Goal: Task Accomplishment & Management: Use online tool/utility

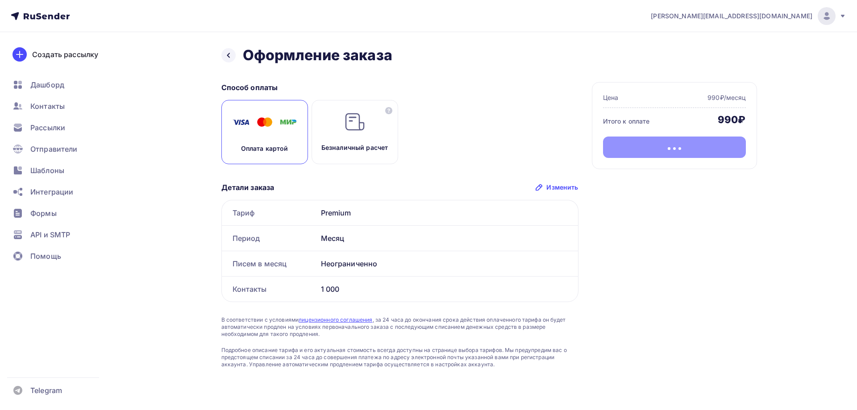
click at [841, 17] on icon at bounding box center [842, 15] width 7 height 7
click at [757, 58] on link "[DEMOGRAPHIC_DATA]" at bounding box center [766, 57] width 150 height 18
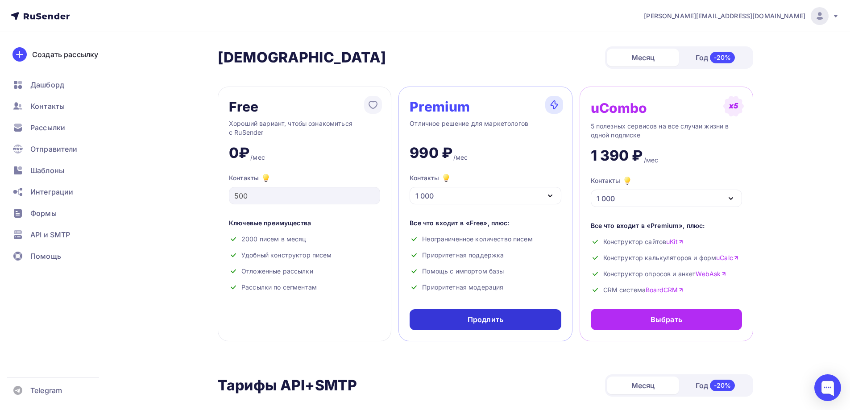
click at [488, 321] on div "Продлить" at bounding box center [486, 320] width 36 height 10
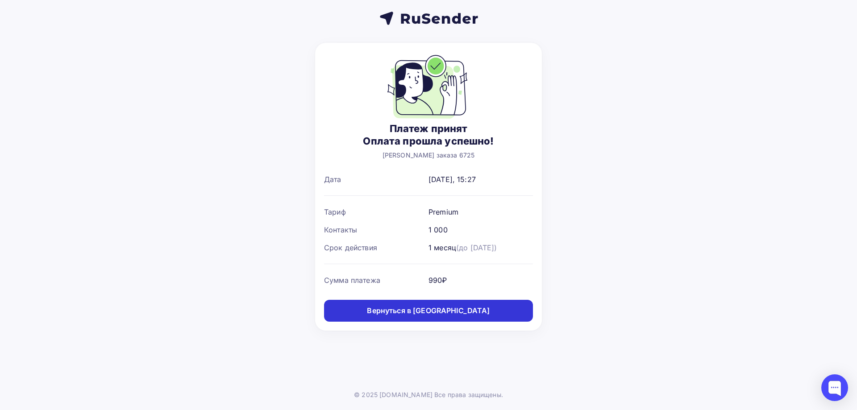
click at [479, 312] on link "Вернуться в [GEOGRAPHIC_DATA]" at bounding box center [428, 311] width 209 height 22
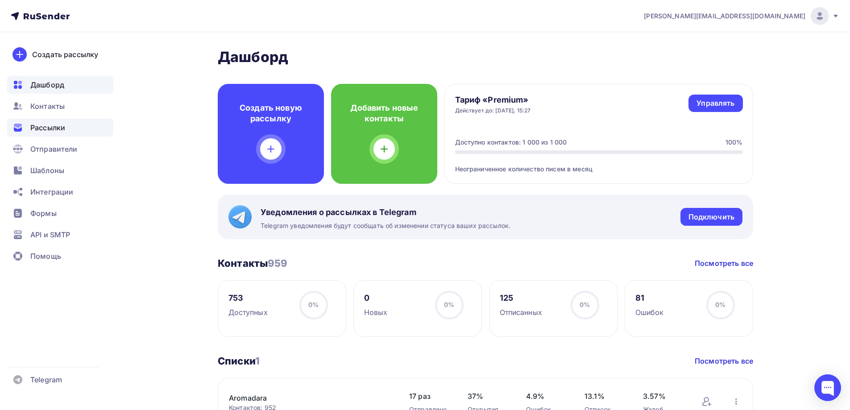
click at [58, 129] on span "Рассылки" at bounding box center [47, 127] width 35 height 11
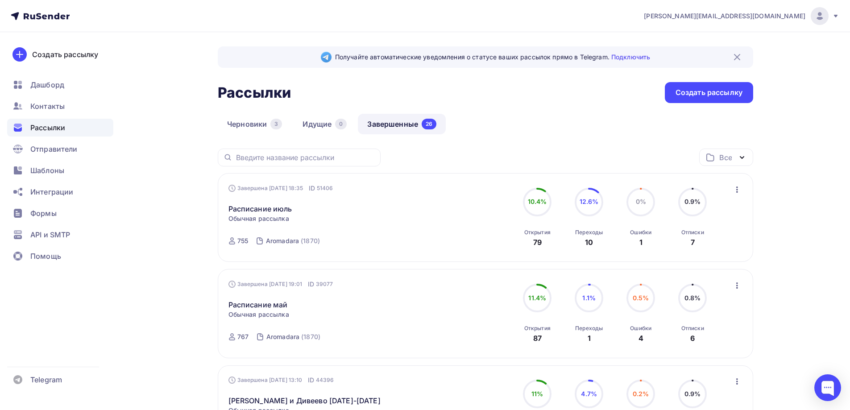
click at [734, 185] on icon "button" at bounding box center [737, 189] width 11 height 11
click at [701, 249] on div "Копировать в новую" at bounding box center [695, 248] width 91 height 11
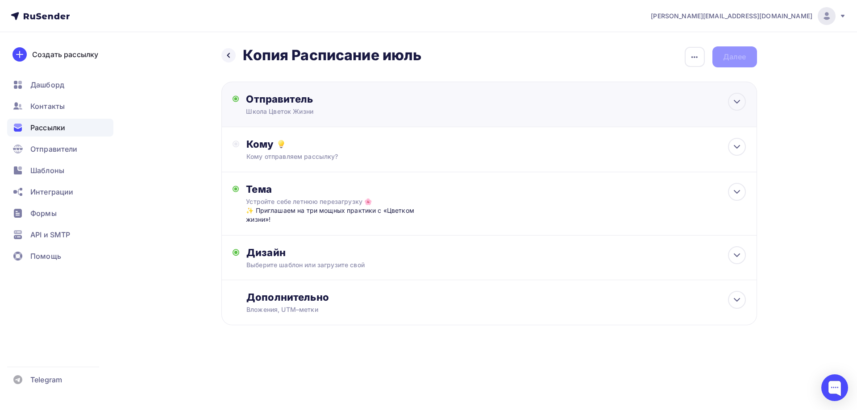
click at [408, 106] on div "Отправитель Школа Цветок Жизни Email * Выберите отправителя [EMAIL_ADDRESS][DOM…" at bounding box center [342, 104] width 193 height 23
type input "Школа Цветок Жизни"
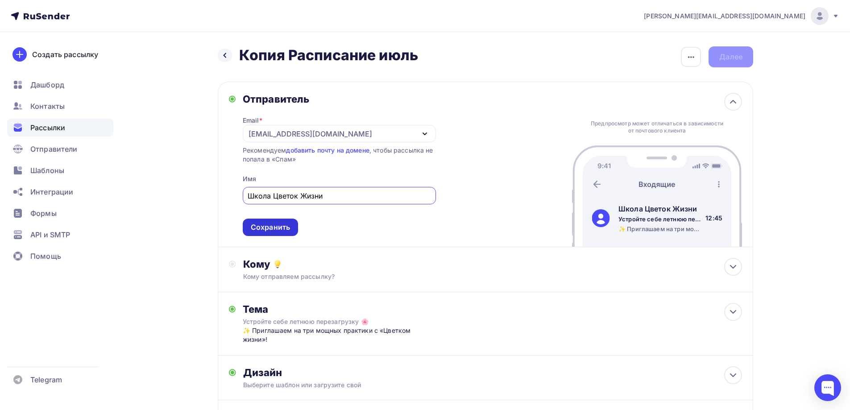
click at [279, 226] on div "Сохранить" at bounding box center [270, 227] width 39 height 10
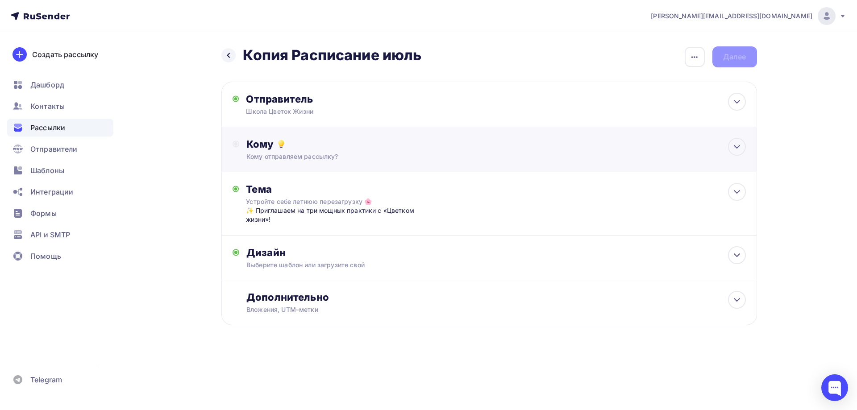
click at [379, 153] on div "Кому отправляем рассылку?" at bounding box center [470, 156] width 449 height 9
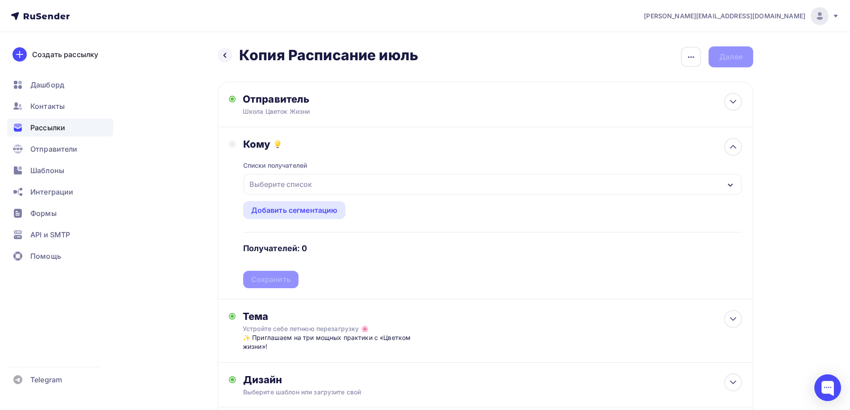
click at [321, 188] on div "Выберите список" at bounding box center [493, 184] width 498 height 21
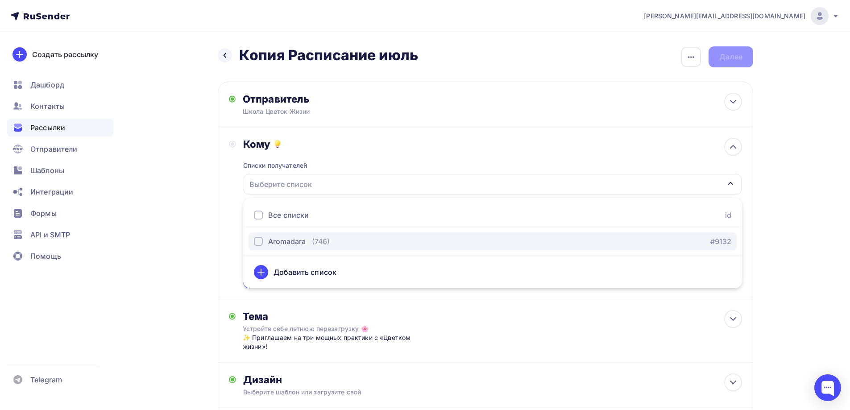
click at [359, 240] on div "Aromadara (746) #9132" at bounding box center [492, 241] width 477 height 11
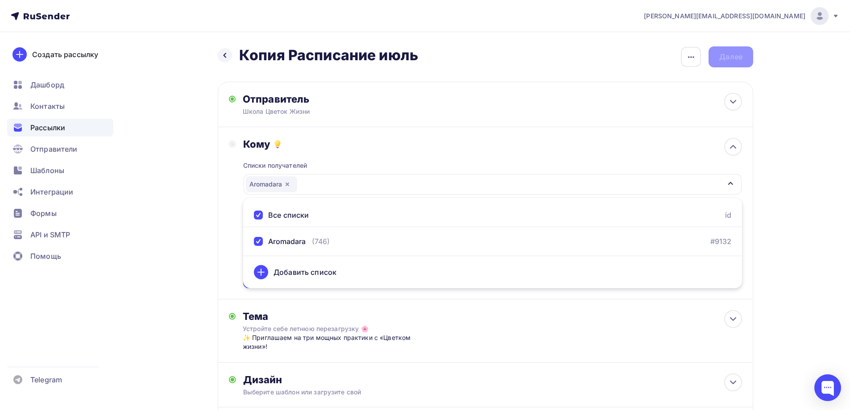
click at [776, 198] on div "Назад Копия Расписание июль Копия Расписание июль Закончить позже Переименовать…" at bounding box center [424, 271] width 731 height 478
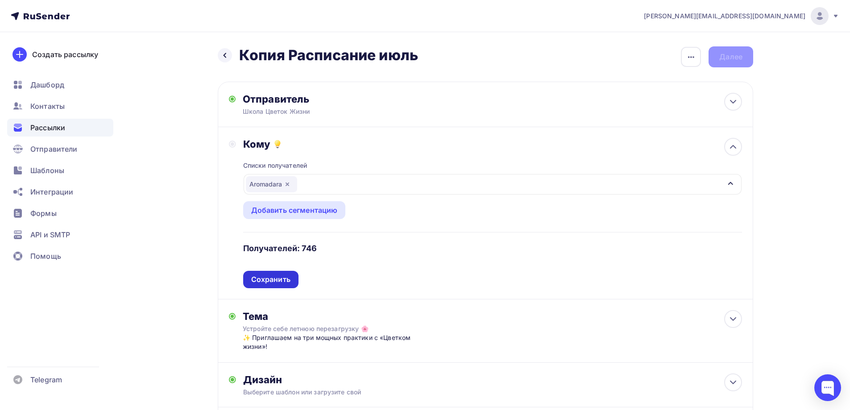
click at [290, 278] on div "Сохранить" at bounding box center [270, 279] width 39 height 10
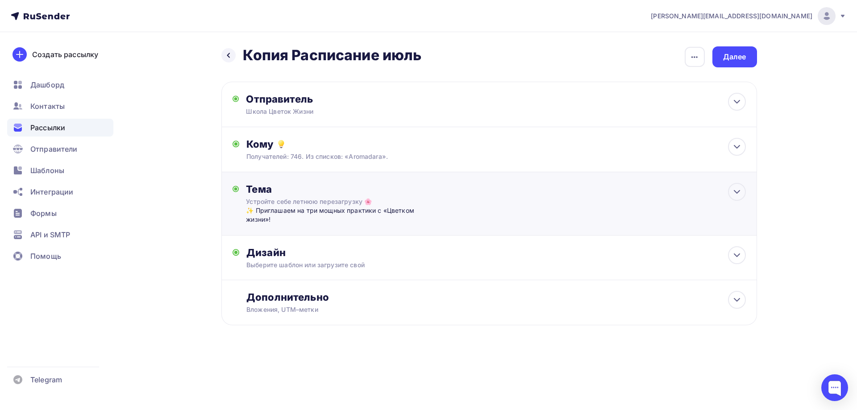
click at [350, 218] on div "✨ Приглашаем на три мощных практики с «Цветком жизни»!" at bounding box center [334, 215] width 176 height 18
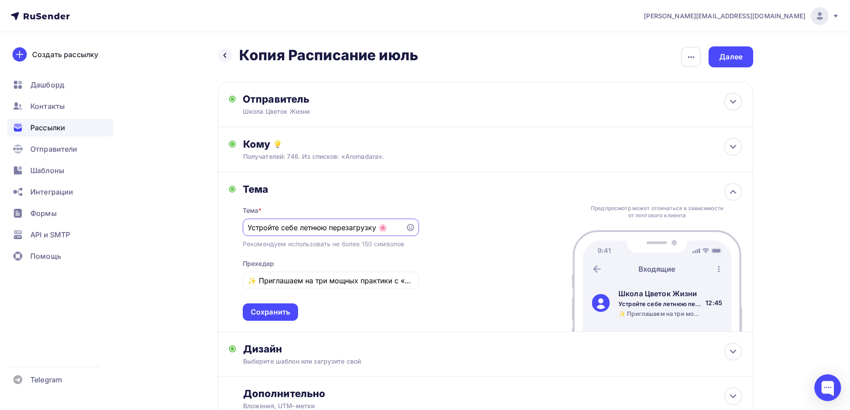
drag, startPoint x: 383, startPoint y: 228, endPoint x: 236, endPoint y: 225, distance: 146.8
click at [236, 225] on div "[PERSON_NAME] * Устройте себе летнюю перезагрузку 🌸 Рекомендуем использовать не…" at bounding box center [324, 252] width 190 height 138
paste input "сцеление звуком с потомственным мастером из [GEOGRAPHIC_DATA] 🙏🏻"
type input "Исцеление звуком с потомственным мастером из [GEOGRAPHIC_DATA] 🙏🏻"
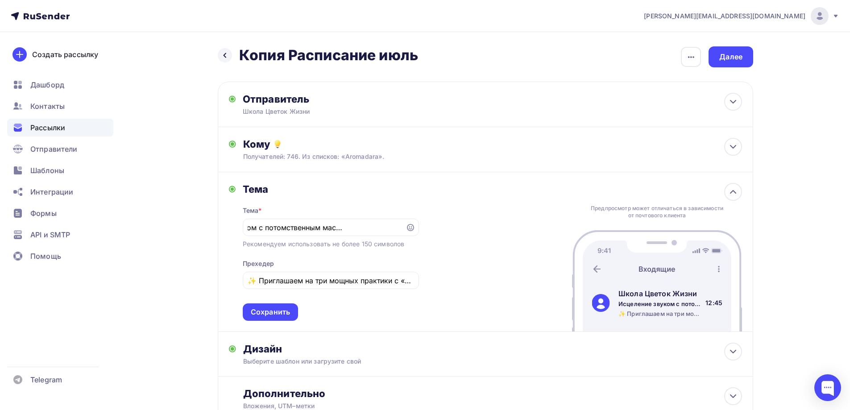
scroll to position [0, 0]
drag, startPoint x: 247, startPoint y: 282, endPoint x: 355, endPoint y: 278, distance: 108.1
click at [355, 278] on div "✨ Приглашаем на три мощных практики с «Цветком жизни»!" at bounding box center [331, 280] width 176 height 17
drag, startPoint x: 248, startPoint y: 281, endPoint x: 525, endPoint y: 282, distance: 277.1
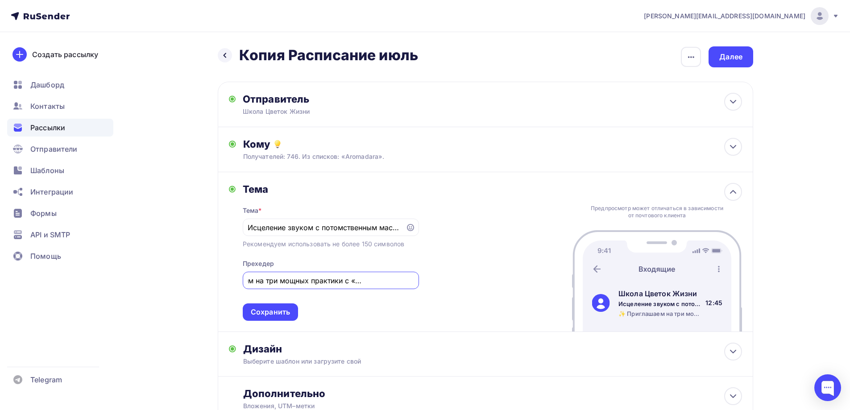
click at [525, 282] on div "[PERSON_NAME] * Исцеление звуком с потомственным мастером из [GEOGRAPHIC_DATA] …" at bounding box center [485, 252] width 535 height 160
paste input "Приглашаем на глубокое восстановление тела и энергии от звука тибетских поющих …"
drag, startPoint x: 402, startPoint y: 283, endPoint x: 419, endPoint y: 282, distance: 17.0
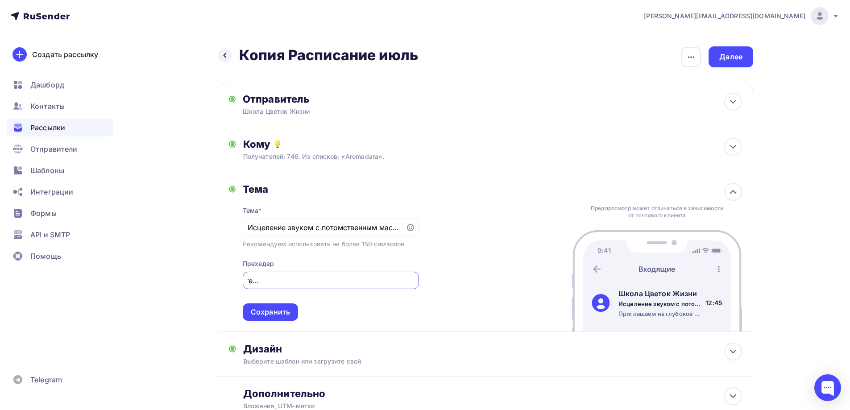
click at [419, 282] on div "[PERSON_NAME] * Исцеление звуком с потомственным мастером из [GEOGRAPHIC_DATA] …" at bounding box center [485, 252] width 535 height 160
click at [410, 282] on input "Приглашаем на глубокое восстановление тела и энергии от звука тибетских поющих …" at bounding box center [331, 280] width 166 height 11
type input "Приглашаем на глубокое восстановление тела и энергии от звука тибетских поющих …"
drag, startPoint x: 275, startPoint y: 321, endPoint x: 278, endPoint y: 317, distance: 4.8
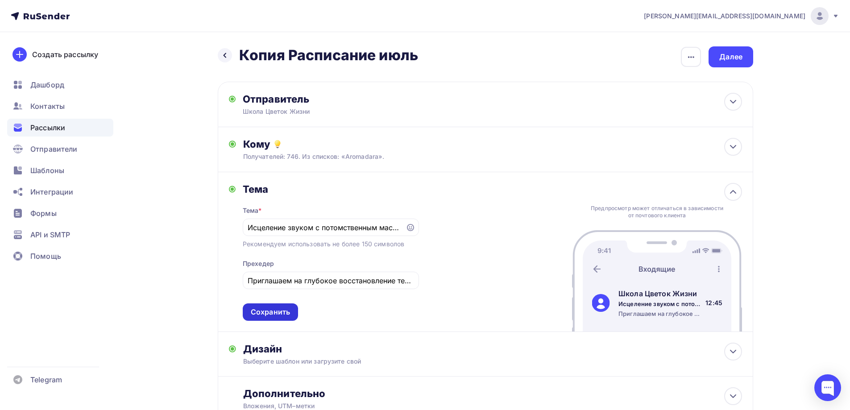
click at [276, 321] on div "[PERSON_NAME] * Исцеление звуком с потомственным мастером из [GEOGRAPHIC_DATA] …" at bounding box center [485, 252] width 535 height 160
click at [279, 316] on div "Сохранить" at bounding box center [270, 312] width 39 height 10
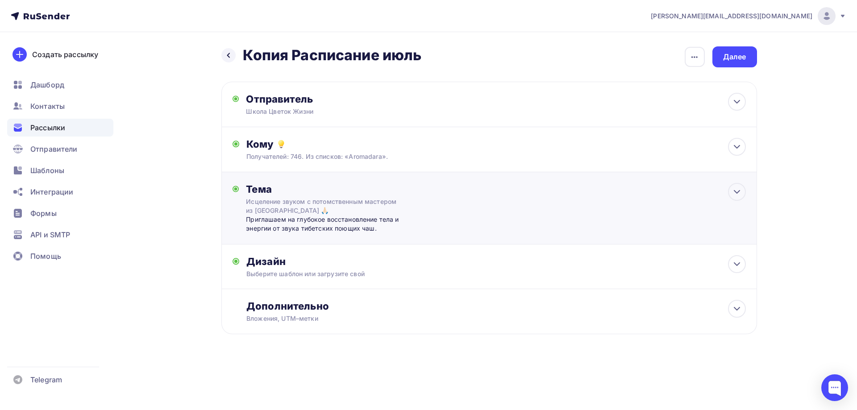
click at [286, 219] on div "Приглашаем на глубокое восстановление тела и энергии от звука тибетских поющих …" at bounding box center [334, 224] width 176 height 18
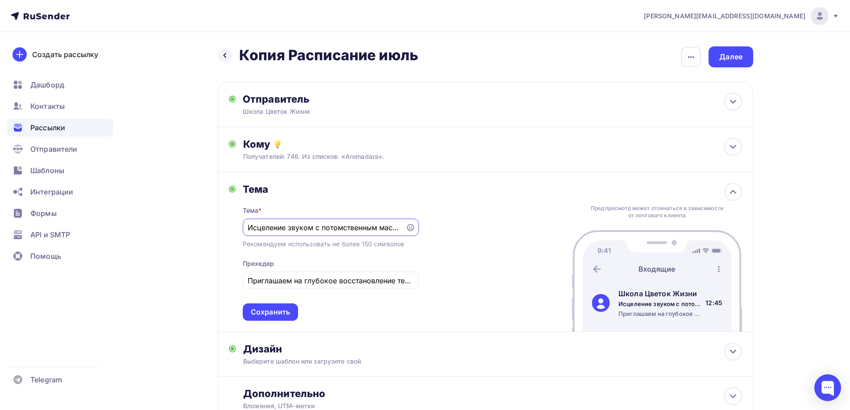
drag, startPoint x: 314, startPoint y: 228, endPoint x: 185, endPoint y: 233, distance: 129.0
click at [185, 233] on div "Назад Копия Расписание июль Копия Расписание июль Закончить позже Переименовать…" at bounding box center [424, 255] width 731 height 447
click at [256, 311] on div "Сохранить" at bounding box center [270, 312] width 39 height 10
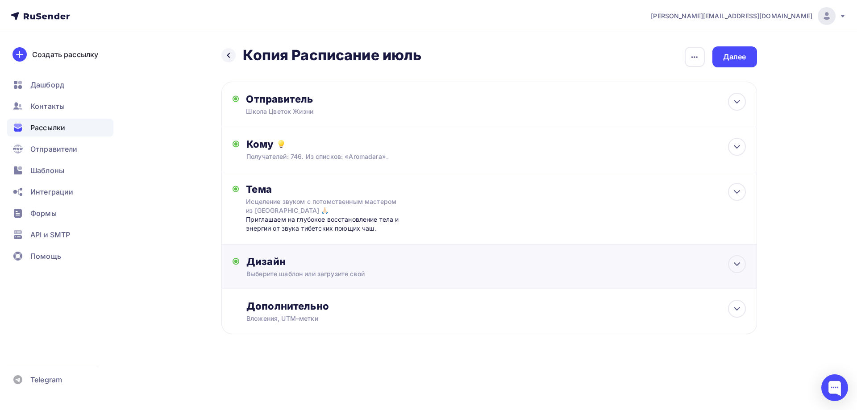
click at [303, 274] on div "Выберите шаблон или загрузите свой" at bounding box center [470, 274] width 449 height 9
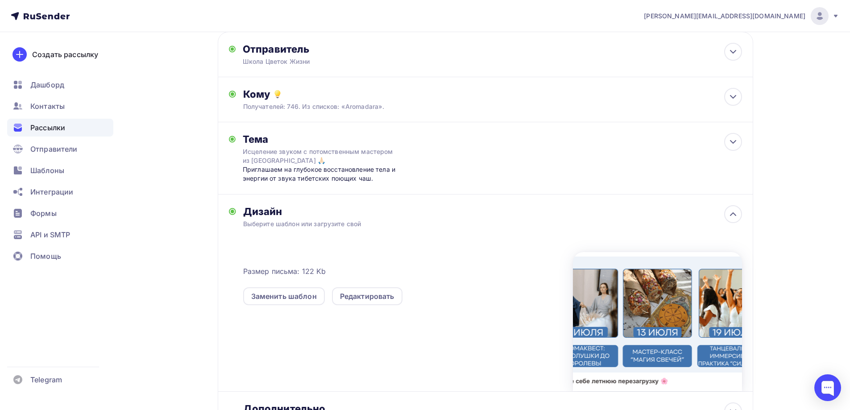
scroll to position [89, 0]
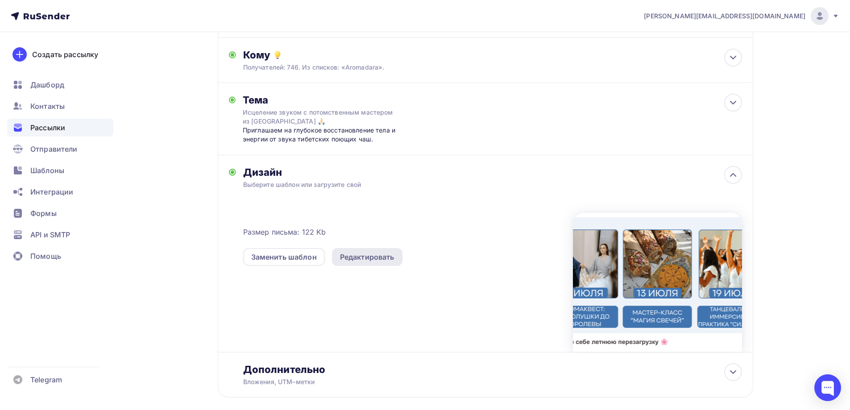
click at [360, 257] on div "Редактировать" at bounding box center [367, 257] width 54 height 11
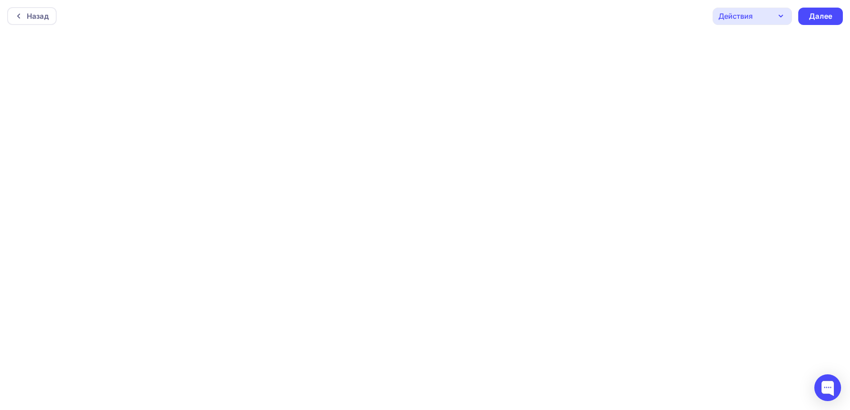
click at [777, 18] on icon "button" at bounding box center [781, 16] width 11 height 11
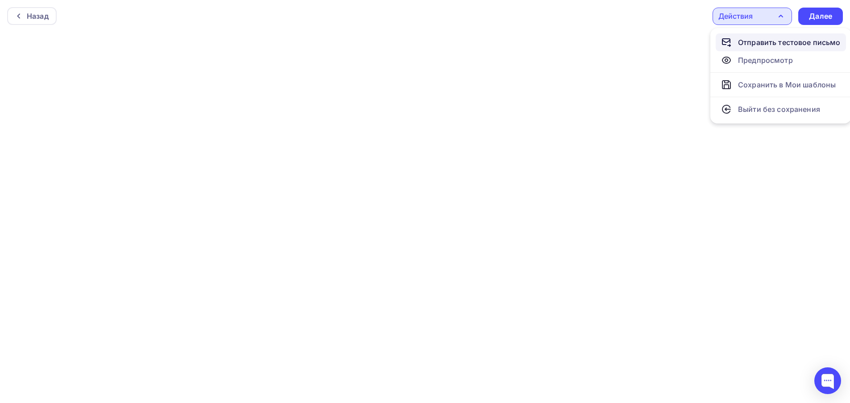
click at [767, 44] on div "Отправить тестовое письмо" at bounding box center [789, 42] width 103 height 11
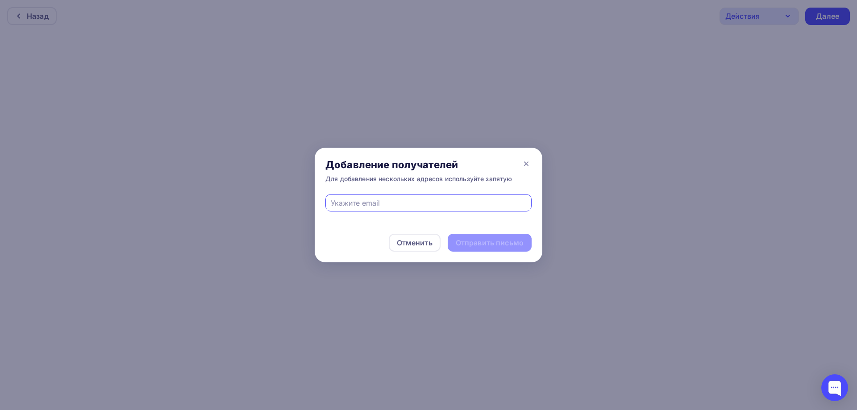
click at [396, 203] on input "text" at bounding box center [429, 203] width 196 height 11
type input "[EMAIL_ADDRESS][DOMAIN_NAME]"
click at [477, 241] on div "Отправить письмо" at bounding box center [490, 243] width 68 height 10
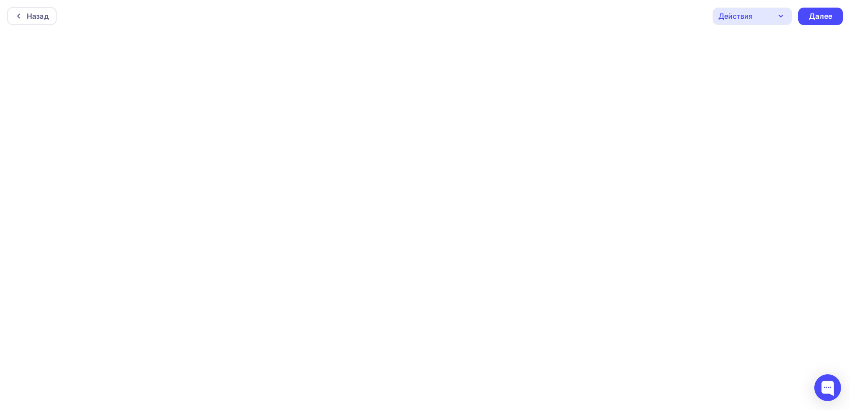
click at [779, 22] on div "Действия" at bounding box center [752, 16] width 79 height 17
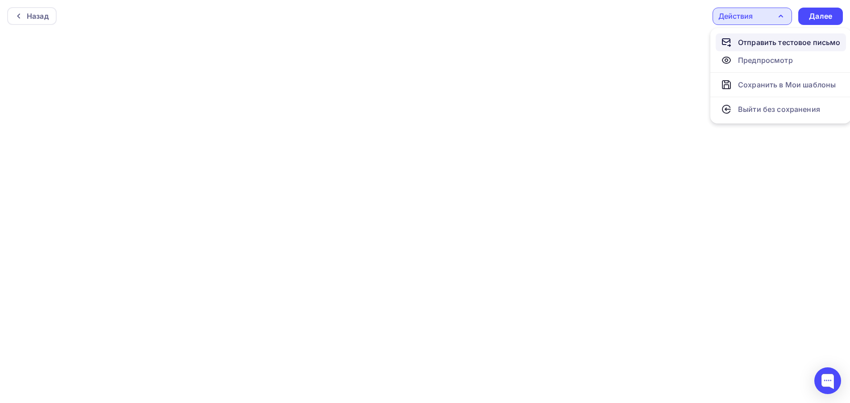
click at [779, 48] on link "Отправить тестовое письмо" at bounding box center [781, 42] width 130 height 18
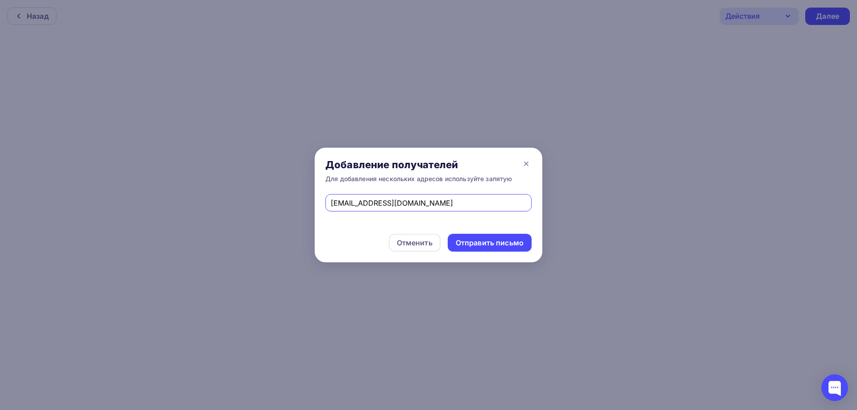
drag, startPoint x: 441, startPoint y: 202, endPoint x: 298, endPoint y: 197, distance: 143.7
click at [292, 199] on div "Добавление получателей Для добавления нескольких адресов используйте запятую [E…" at bounding box center [428, 205] width 857 height 410
type input "[PERSON_NAME][DOMAIN_NAME][EMAIL_ADDRESS][DOMAIN_NAME]"
click at [486, 243] on div "Отправить письмо" at bounding box center [490, 243] width 68 height 10
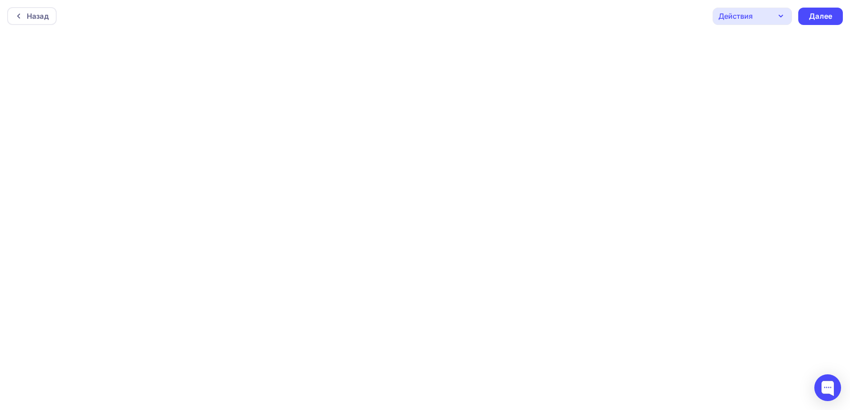
click at [780, 12] on icon "button" at bounding box center [781, 16] width 11 height 11
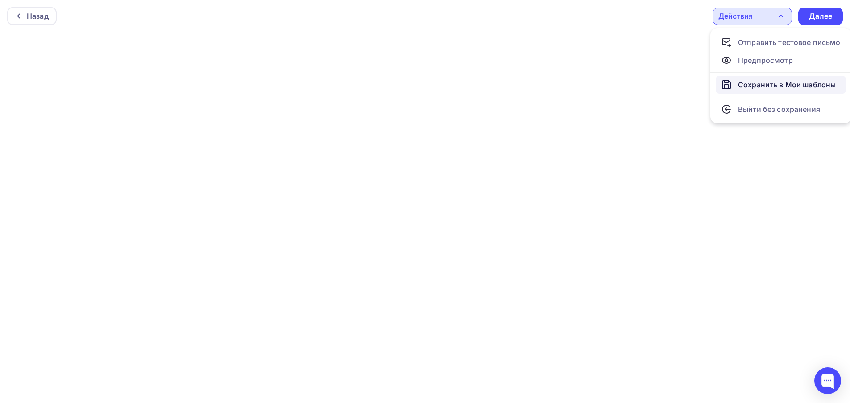
click at [776, 85] on div "Сохранить в Мои шаблоны" at bounding box center [787, 84] width 98 height 11
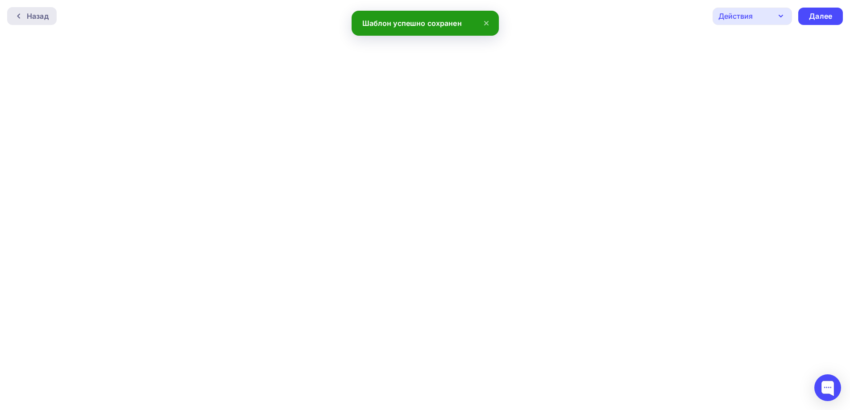
click at [51, 17] on div "Назад" at bounding box center [32, 16] width 50 height 18
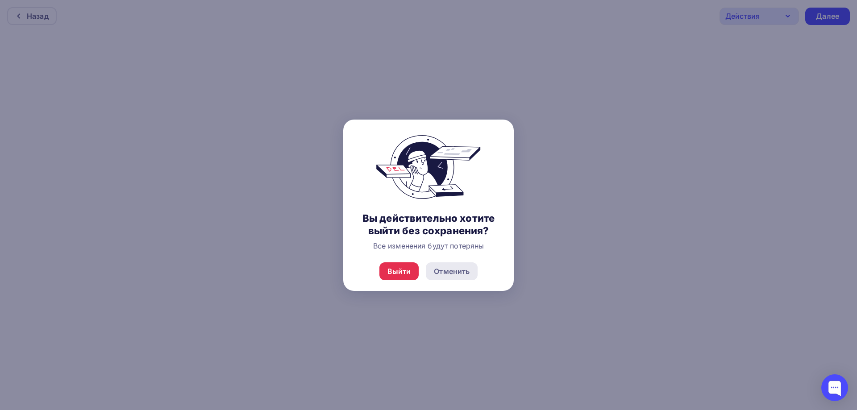
click at [460, 270] on div "Отменить" at bounding box center [452, 271] width 36 height 11
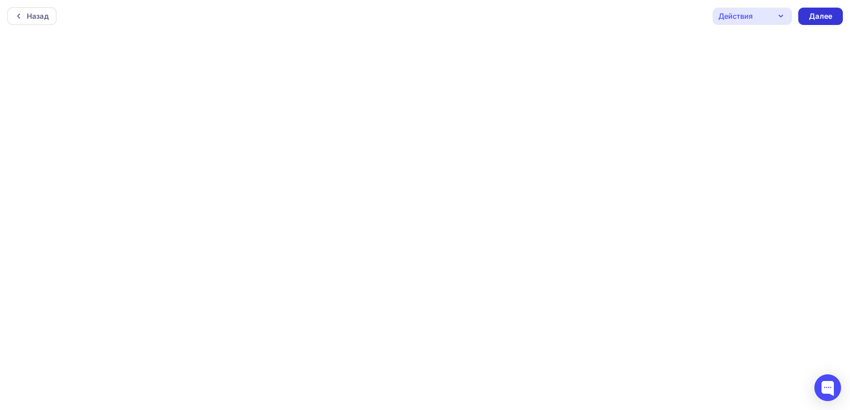
click at [815, 19] on div "Далее" at bounding box center [820, 16] width 23 height 10
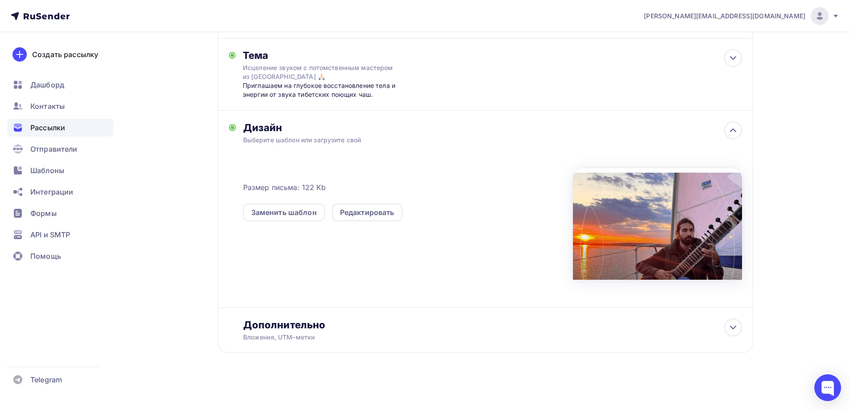
scroll to position [134, 0]
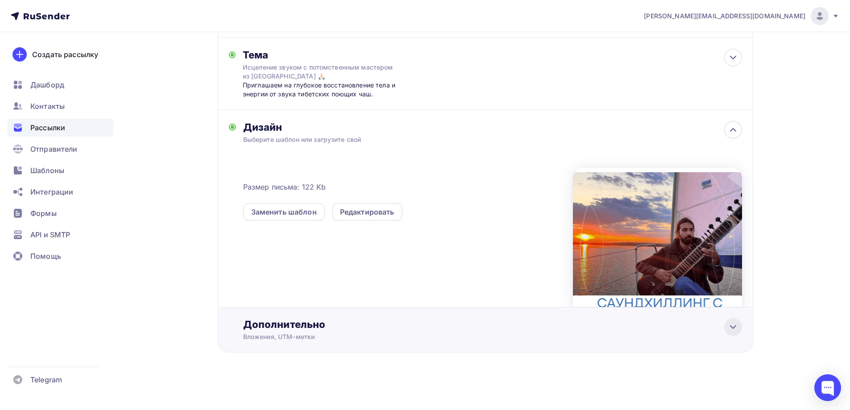
click at [734, 328] on icon at bounding box center [732, 327] width 5 height 3
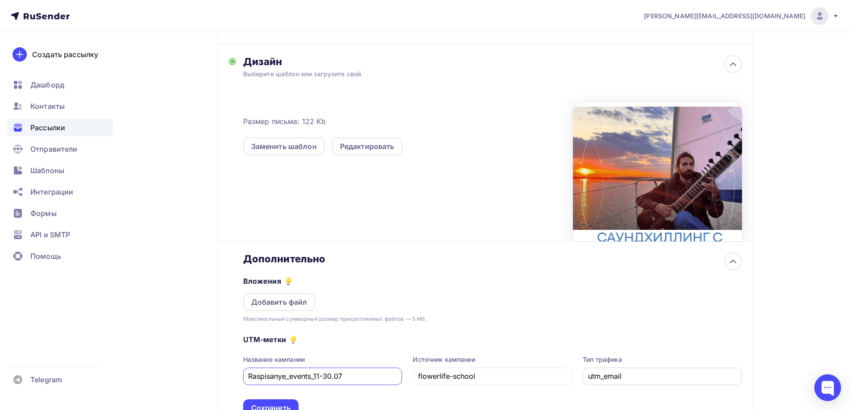
scroll to position [268, 0]
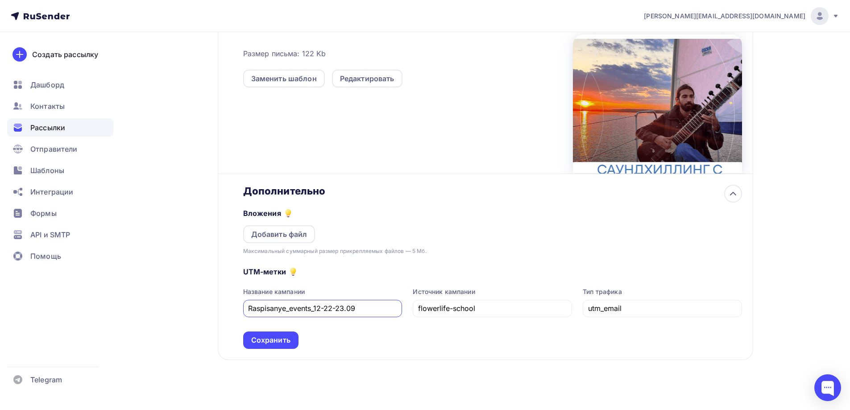
click at [331, 307] on input "Raspisanye_events_12-22-23.09" at bounding box center [322, 308] width 149 height 11
type input "Raspisanye_events_12-20-21.09"
click at [641, 300] on div "utm_email" at bounding box center [662, 308] width 159 height 17
click at [638, 310] on input "utm_email" at bounding box center [662, 308] width 149 height 11
click at [536, 310] on input "flowerlife-school" at bounding box center [492, 308] width 149 height 11
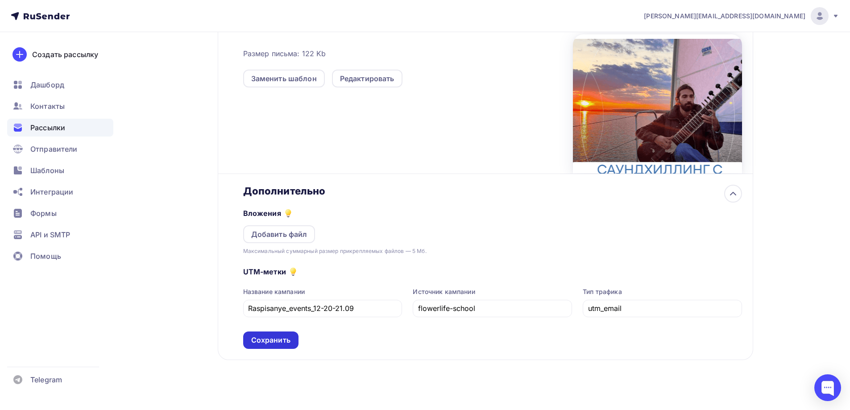
click at [287, 340] on div "Сохранить" at bounding box center [270, 340] width 39 height 10
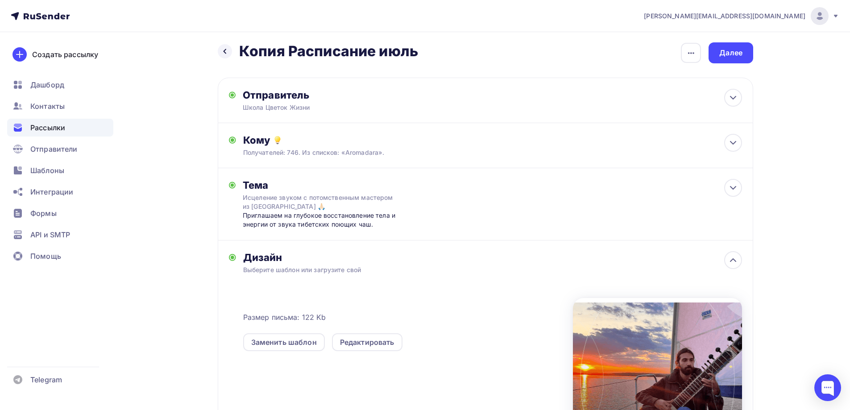
scroll to position [0, 0]
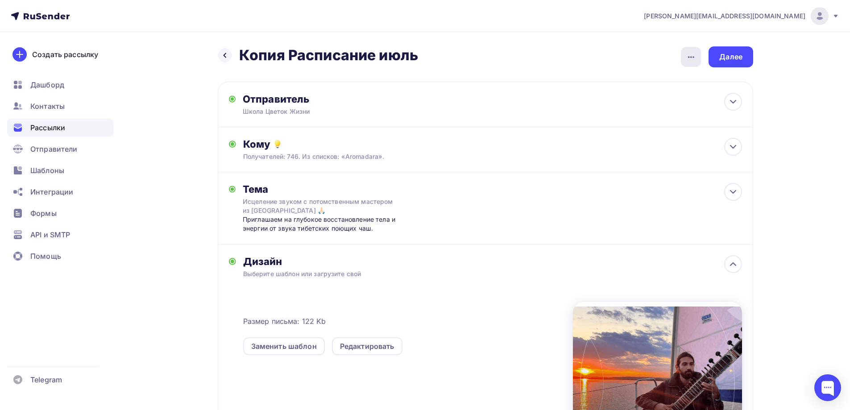
click at [697, 56] on div "button" at bounding box center [691, 57] width 20 height 20
click at [673, 106] on div "Переименовать рассылку" at bounding box center [644, 102] width 111 height 11
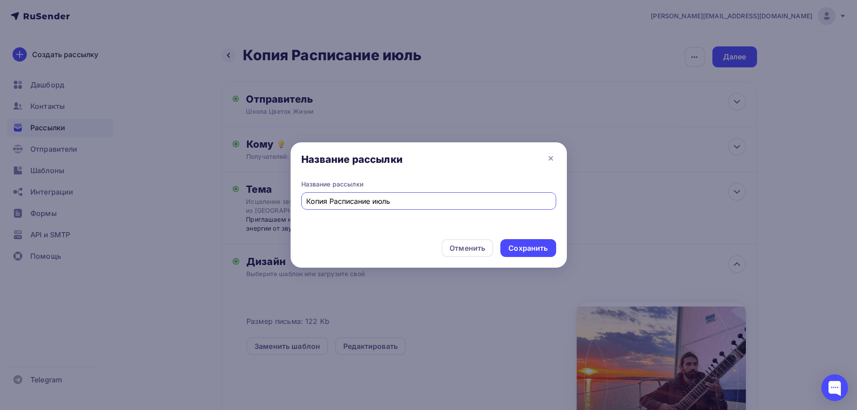
drag, startPoint x: 399, startPoint y: 204, endPoint x: 304, endPoint y: 198, distance: 95.7
click at [304, 198] on div "Копия Расписание июль" at bounding box center [428, 200] width 255 height 17
paste input "сцеление звуком с потомственным мастером из [GEOGRAPHIC_DATA] 🙏🏻"
type input "Исцеление звуком с потомственным мастером из [GEOGRAPHIC_DATA] 🙏🏻"
click at [524, 244] on div "Сохранить" at bounding box center [527, 248] width 39 height 10
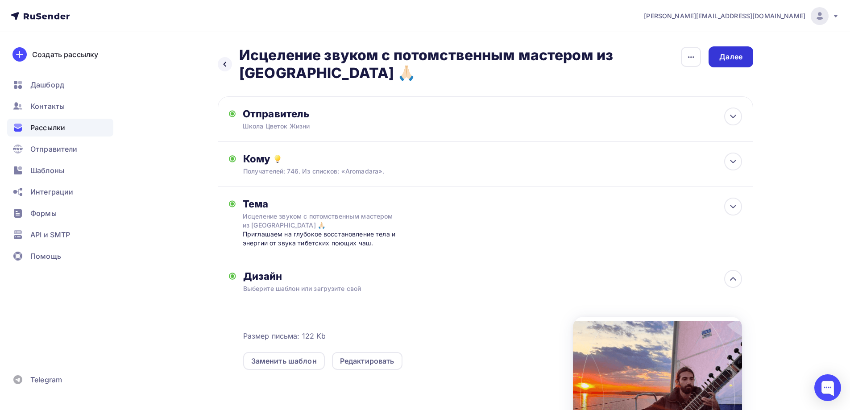
click at [728, 51] on div "Далее" at bounding box center [731, 56] width 45 height 21
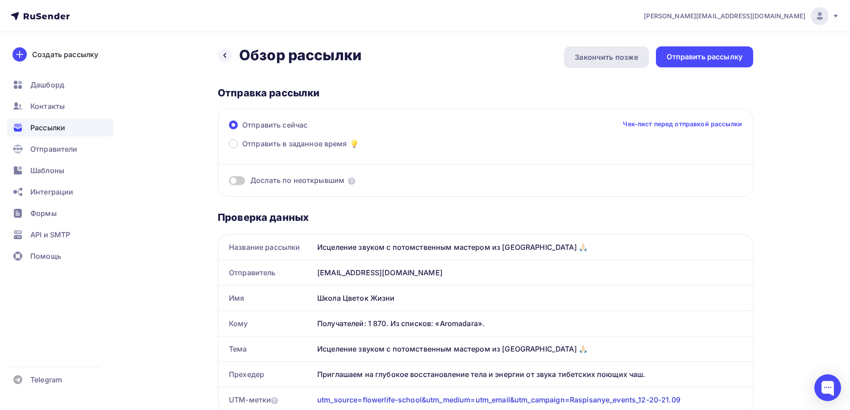
click at [612, 56] on div "Закончить позже" at bounding box center [606, 57] width 63 height 11
